Goal: Find specific page/section: Find specific page/section

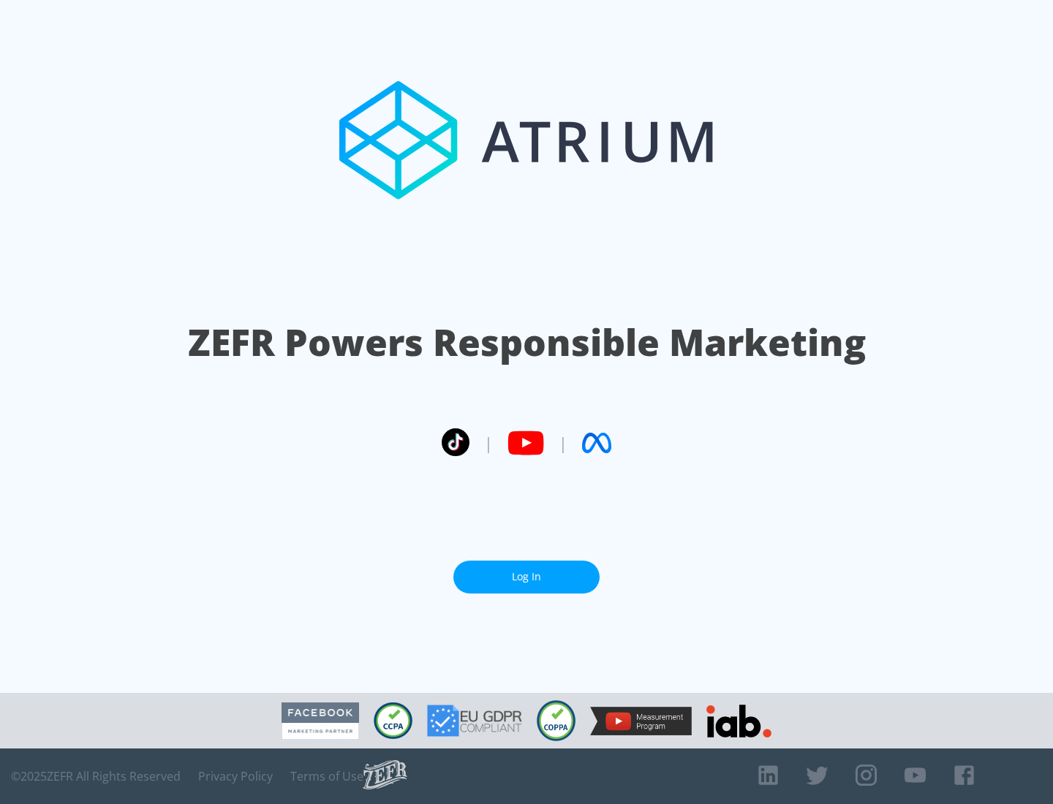
click at [527, 577] on link "Log In" at bounding box center [526, 577] width 146 height 33
